Goal: Task Accomplishment & Management: Use online tool/utility

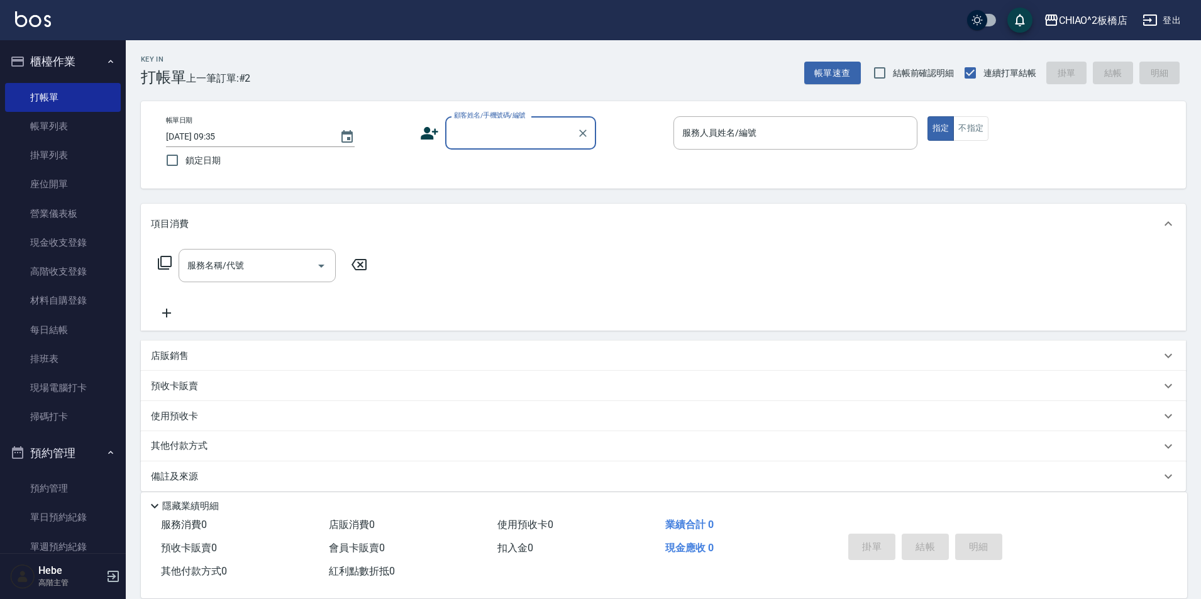
scroll to position [13, 0]
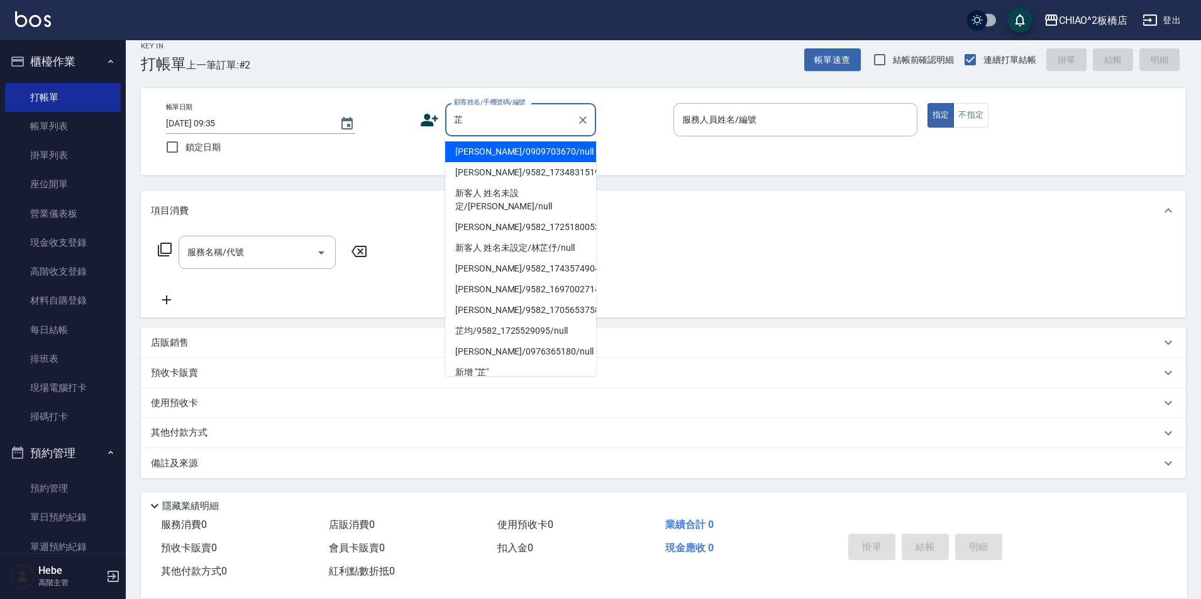
click at [497, 153] on li "[PERSON_NAME]/0909703670/null" at bounding box center [520, 152] width 151 height 21
type input "[PERSON_NAME]/0909703670/null"
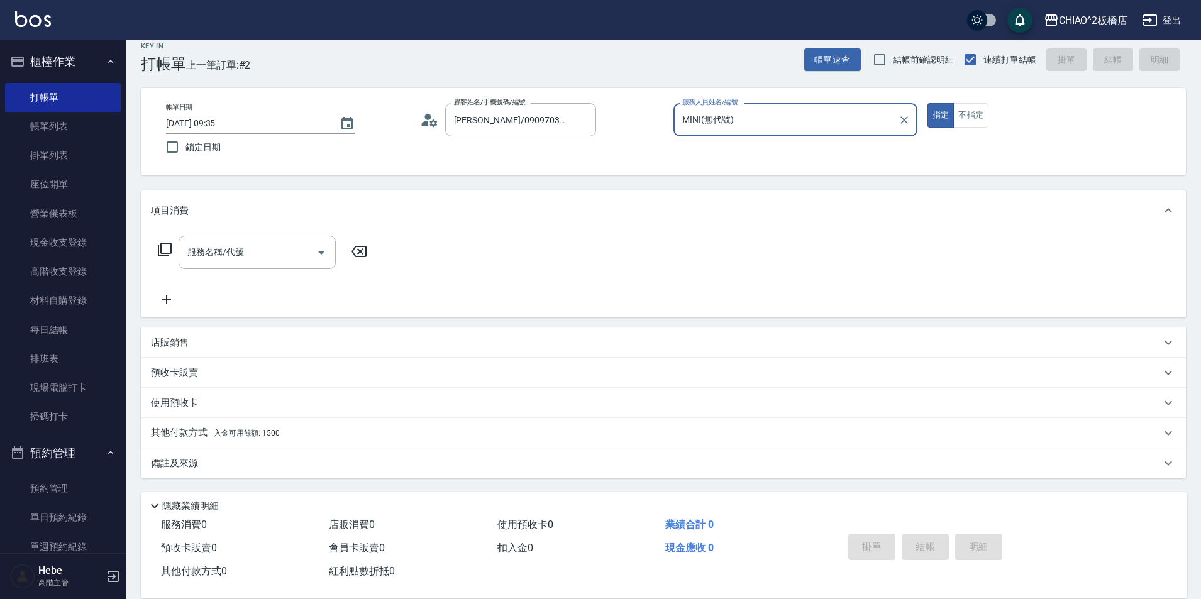
type input "MINI(無代號)"
click at [265, 252] on input "服務名稱/代號" at bounding box center [247, 253] width 127 height 22
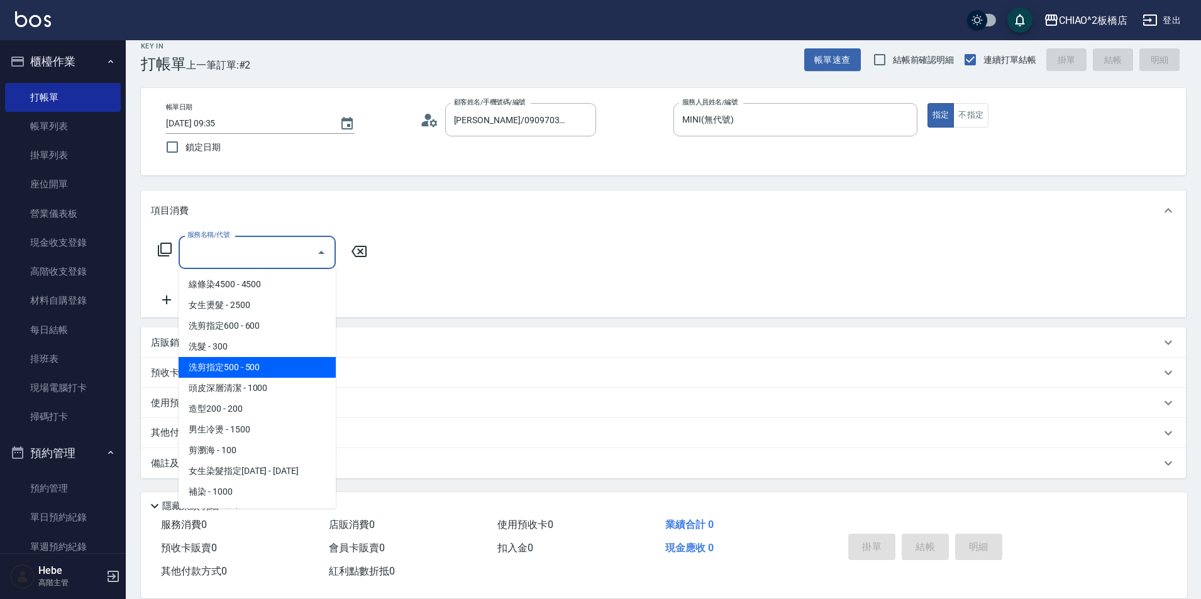
click at [271, 363] on span "洗剪指定500 - 500" at bounding box center [257, 367] width 157 height 21
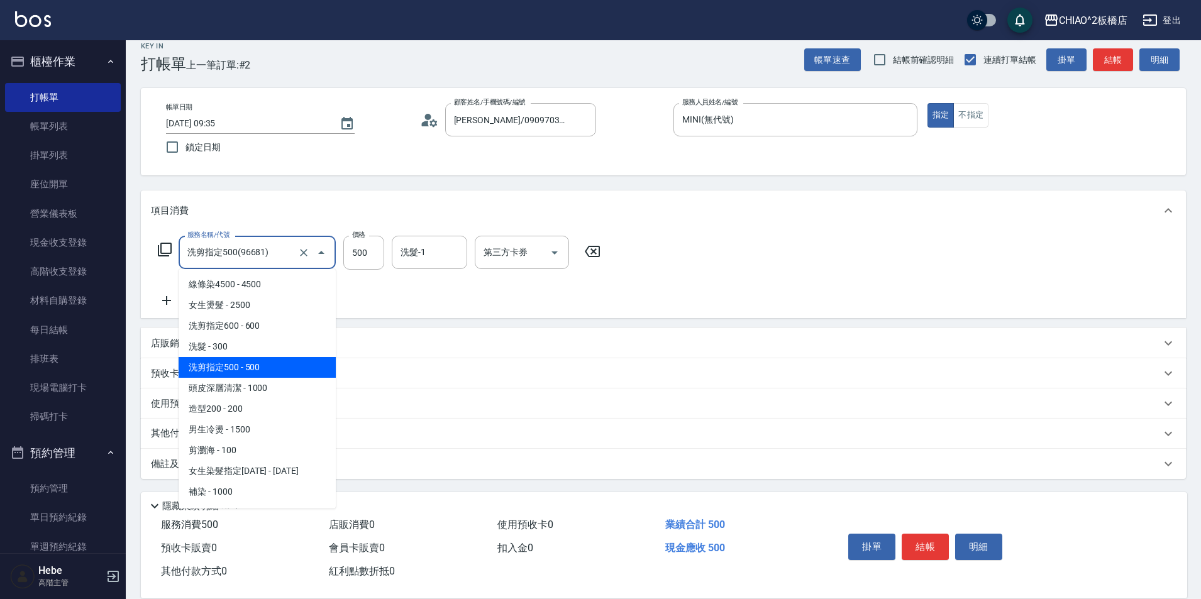
click at [281, 255] on input "洗剪指定500(96681)" at bounding box center [239, 253] width 111 height 22
click at [263, 345] on span "洗髮 - 300" at bounding box center [257, 346] width 157 height 21
type input "洗髮(96679)"
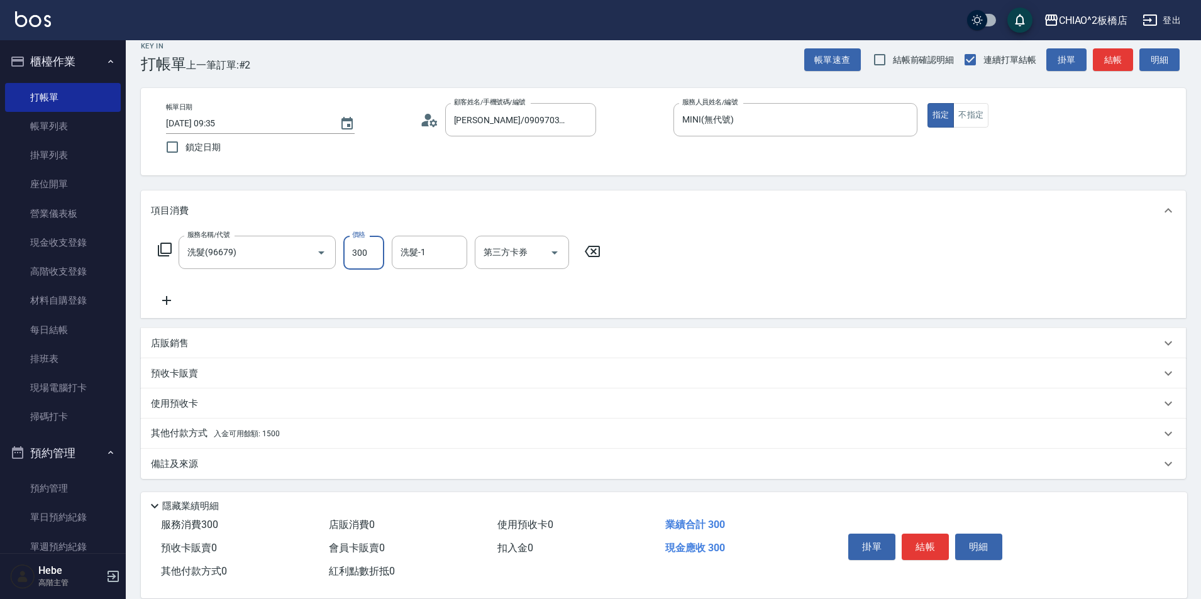
click at [384, 259] on input "300" at bounding box center [363, 253] width 41 height 34
type input "500"
click at [282, 437] on div "其他付款方式 入金可用餘額: 1500" at bounding box center [656, 434] width 1010 height 14
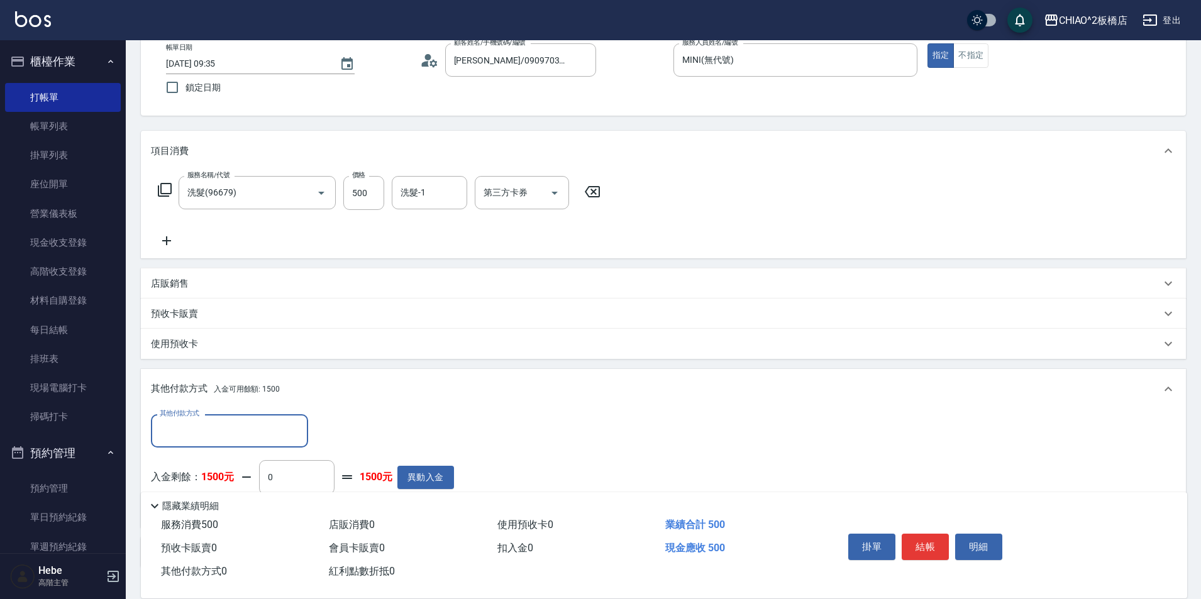
scroll to position [76, 0]
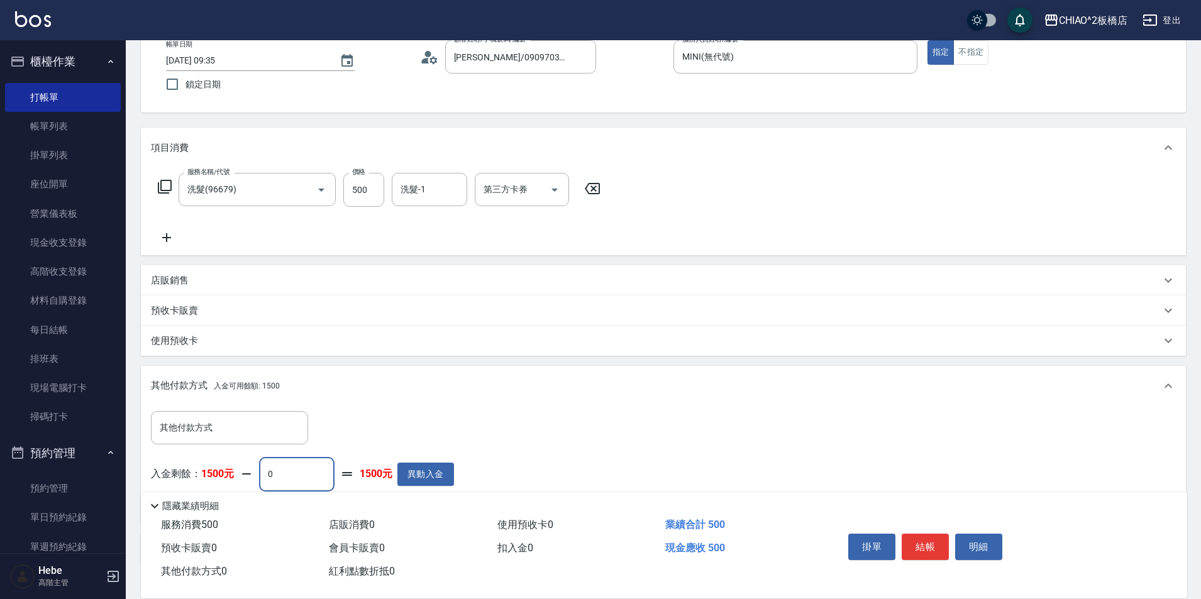
click at [283, 479] on input "0" at bounding box center [296, 474] width 75 height 34
type input "500"
click at [918, 538] on button "結帳" at bounding box center [925, 547] width 47 height 26
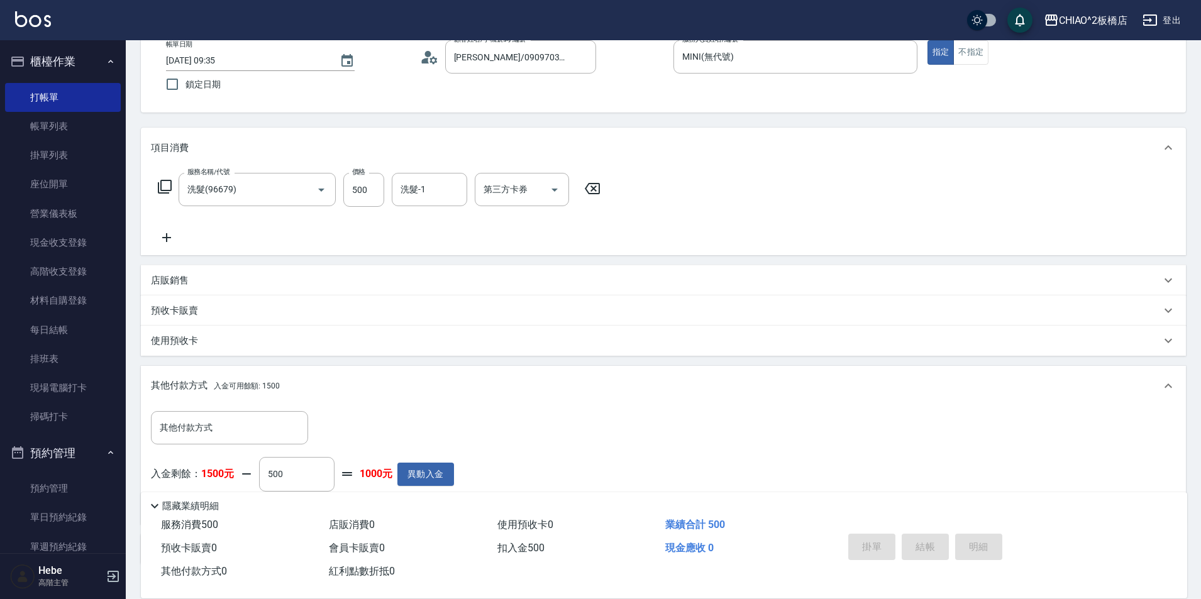
type input "[DATE] 10:22"
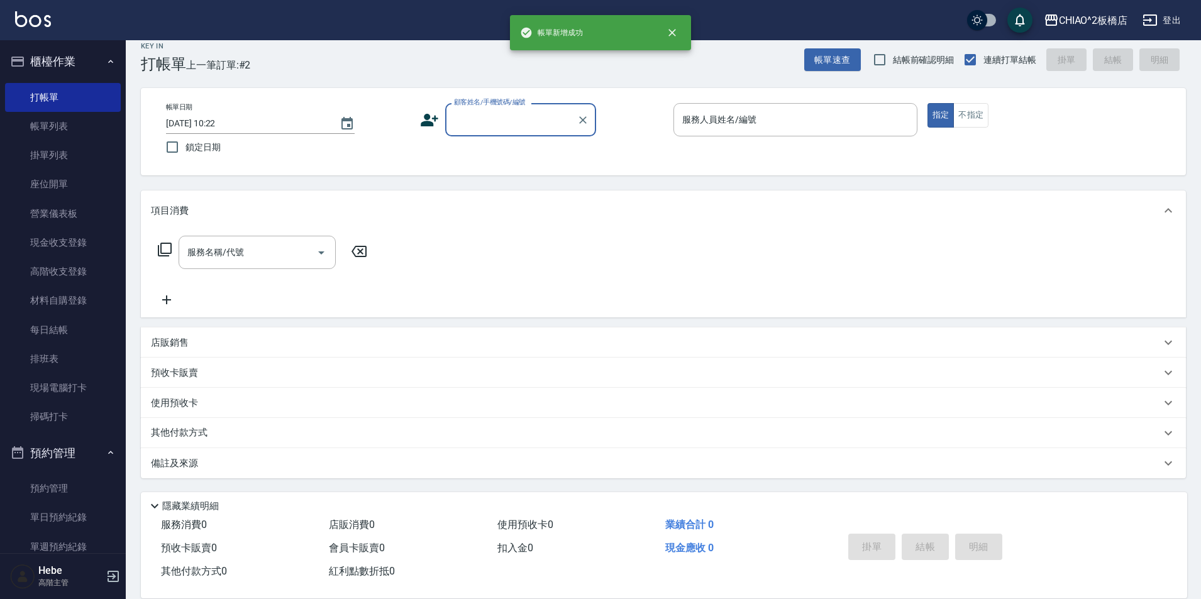
scroll to position [13, 0]
